Goal: Information Seeking & Learning: Learn about a topic

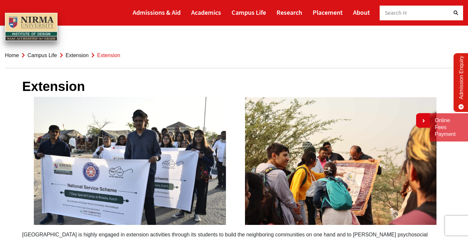
click at [78, 56] on link "Extension" at bounding box center [77, 56] width 23 height 6
click at [36, 56] on link "Campus Life" at bounding box center [43, 56] width 30 height 6
click at [77, 56] on link "Extension" at bounding box center [77, 56] width 23 height 6
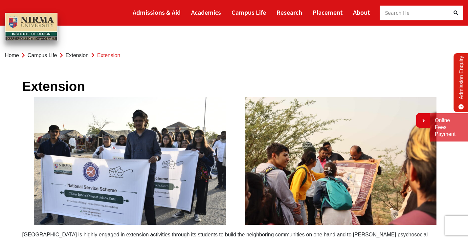
click at [77, 56] on link "Extension" at bounding box center [77, 56] width 23 height 6
click at [105, 54] on span "Extension" at bounding box center [108, 56] width 23 height 6
click at [48, 55] on link "Campus Life" at bounding box center [43, 56] width 30 height 6
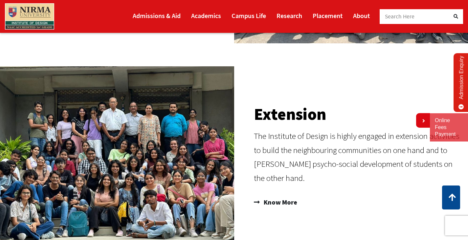
scroll to position [427, 0]
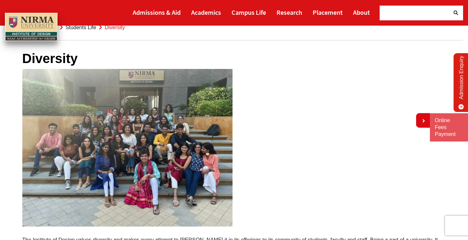
scroll to position [66, 0]
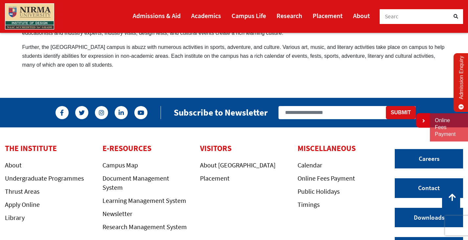
scroll to position [394, 0]
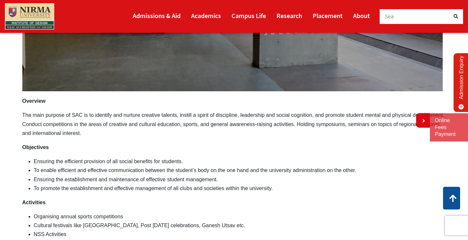
scroll to position [361, 0]
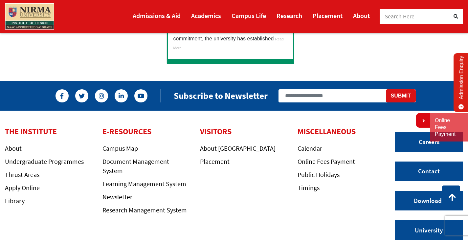
scroll to position [472, 0]
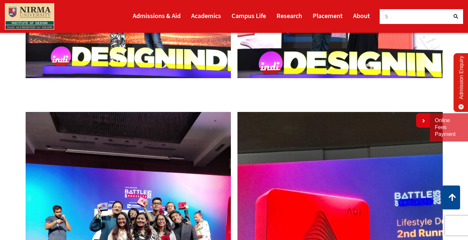
scroll to position [361, 0]
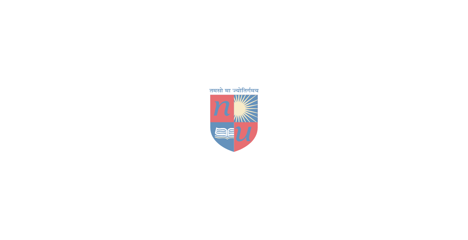
scroll to position [66, 0]
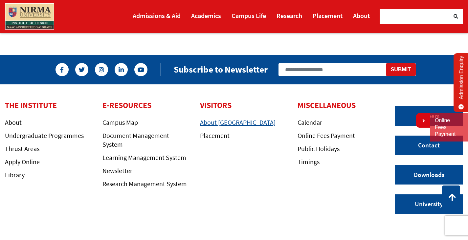
scroll to position [1717, 0]
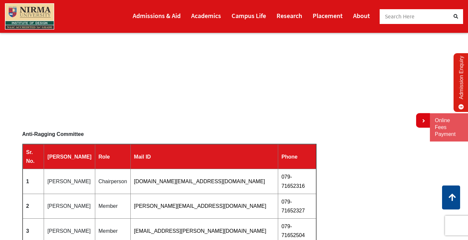
scroll to position [558, 0]
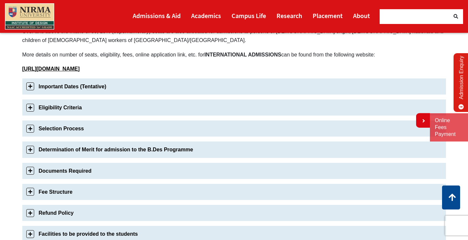
scroll to position [230, 0]
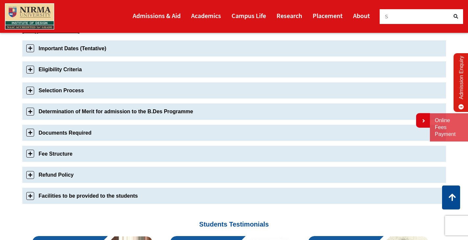
click at [30, 50] on link "Important Dates (Tentative)" at bounding box center [233, 48] width 423 height 16
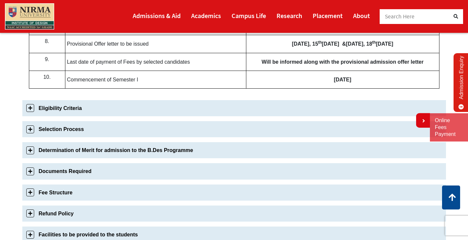
scroll to position [428, 0]
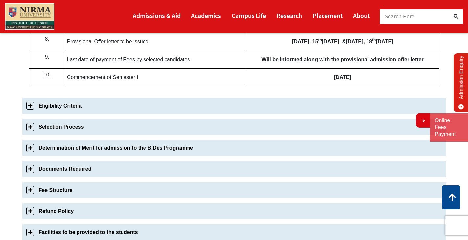
drag, startPoint x: 32, startPoint y: 105, endPoint x: 32, endPoint y: 110, distance: 4.6
click at [32, 109] on link "Eligibility Criteria" at bounding box center [233, 106] width 423 height 16
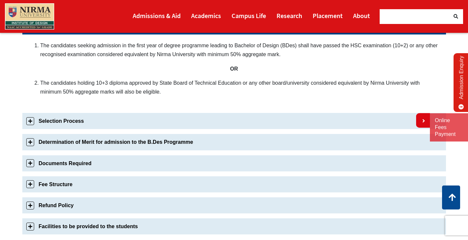
scroll to position [252, 0]
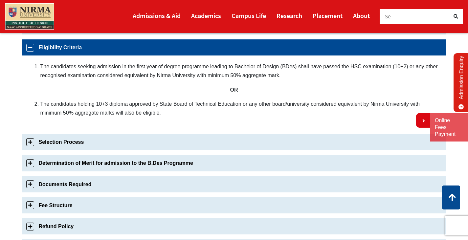
click at [28, 141] on link "Selection Process" at bounding box center [233, 142] width 423 height 16
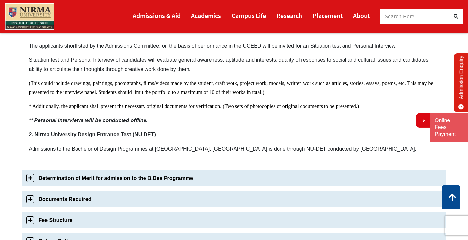
scroll to position [470, 0]
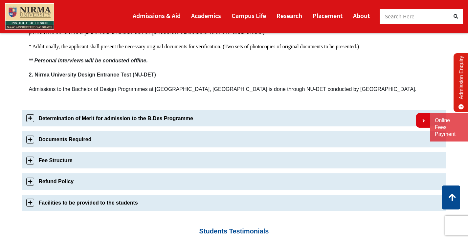
click at [29, 119] on link "Determination of Merit for admission to the B.Des Programme" at bounding box center [233, 118] width 423 height 16
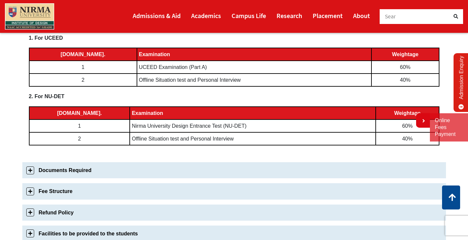
scroll to position [359, 0]
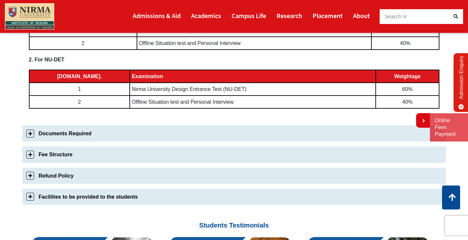
click at [31, 136] on link "Documents Required" at bounding box center [233, 133] width 423 height 16
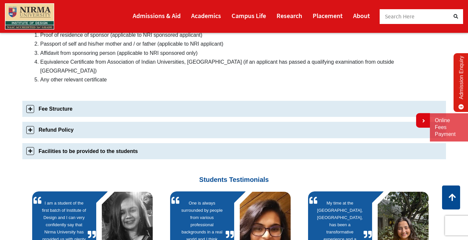
click at [30, 101] on link "Fee Structure" at bounding box center [233, 109] width 423 height 16
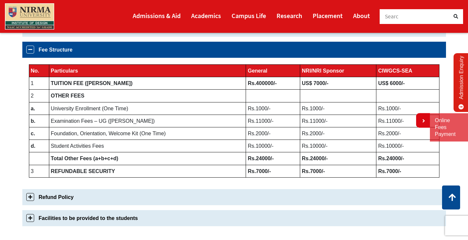
scroll to position [336, 0]
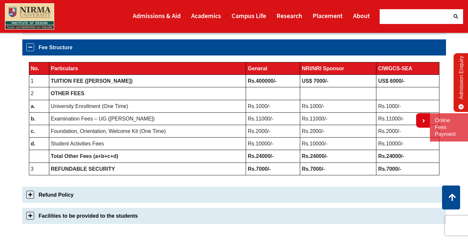
click at [27, 196] on link "Refund Policy" at bounding box center [233, 195] width 423 height 16
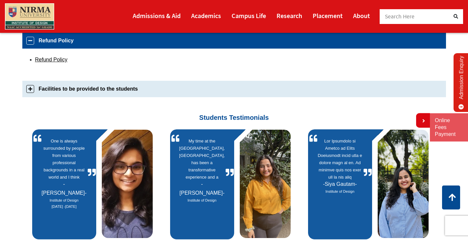
scroll to position [357, 0]
